Goal: Information Seeking & Learning: Learn about a topic

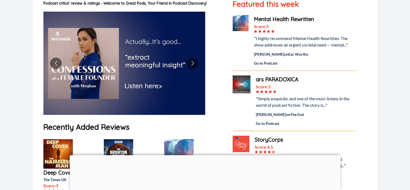
scroll to position [81, 0]
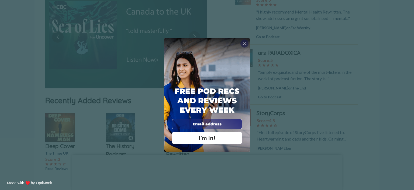
click at [191, 124] on input "email" at bounding box center [207, 124] width 70 height 10
type input "[EMAIL_ADDRESS][DOMAIN_NAME]"
click at [205, 137] on span "I'm In!" at bounding box center [207, 137] width 17 height 7
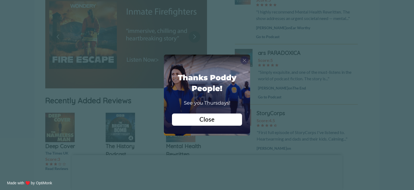
click at [247, 57] on div "X" at bounding box center [245, 60] width 8 height 8
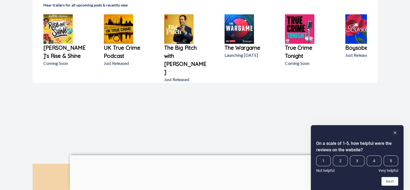
scroll to position [405, 0]
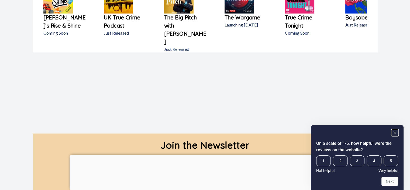
click at [396, 132] on rect "Hide survey" at bounding box center [395, 132] width 6 height 6
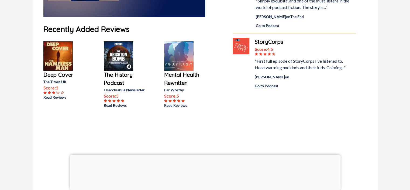
scroll to position [0, 0]
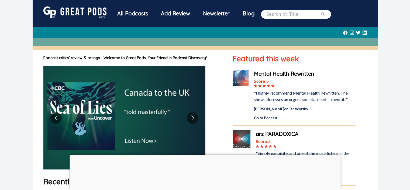
click at [132, 12] on div "All Podcasts" at bounding box center [133, 13] width 44 height 14
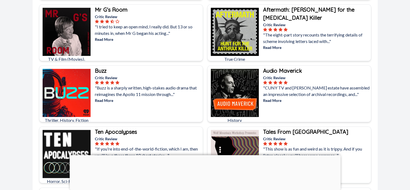
scroll to position [1591, 0]
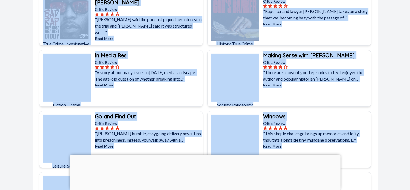
drag, startPoint x: 410, startPoint y: 97, endPoint x: 414, endPoint y: 200, distance: 102.8
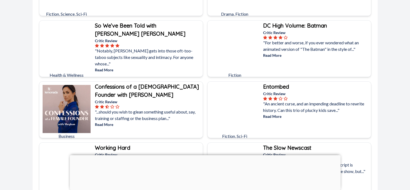
scroll to position [3065, 0]
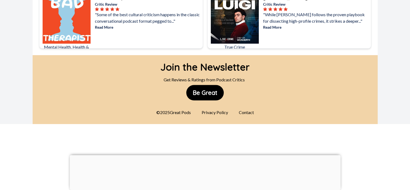
click at [243, 108] on div "Contact" at bounding box center [247, 112] width 22 height 11
click at [200, 87] on button "Be Great" at bounding box center [204, 92] width 37 height 15
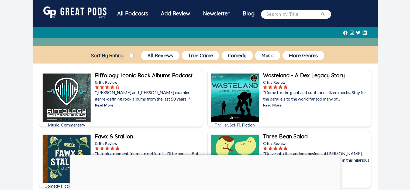
click at [246, 13] on div "Blog" at bounding box center [248, 13] width 25 height 14
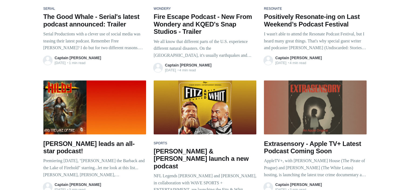
scroll to position [1122, 0]
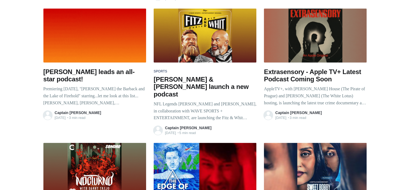
click at [410, 91] on main "awards 50TH ANNUAL [PERSON_NAME] AWARDS ADDS Podcasting Podcasting continues to…" at bounding box center [205, 129] width 410 height 2321
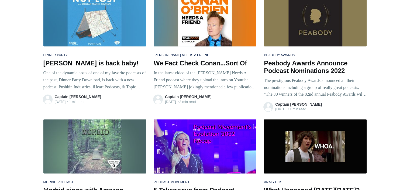
scroll to position [4300, 0]
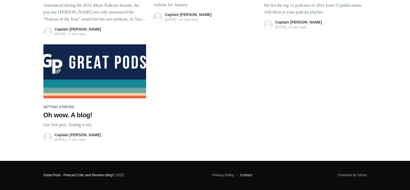
click at [245, 171] on link "Contact" at bounding box center [244, 174] width 15 height 7
